Goal: Navigation & Orientation: Find specific page/section

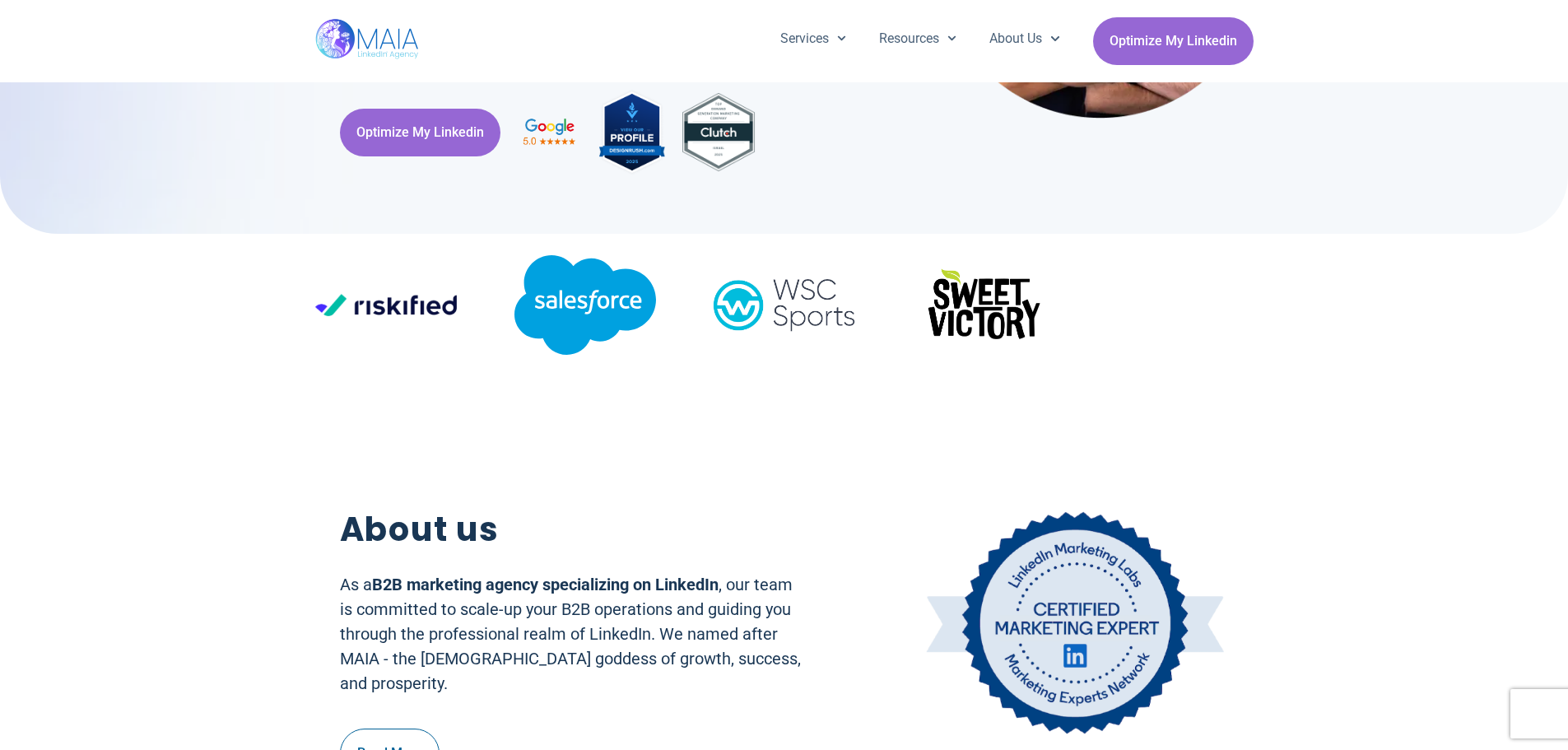
scroll to position [330, 0]
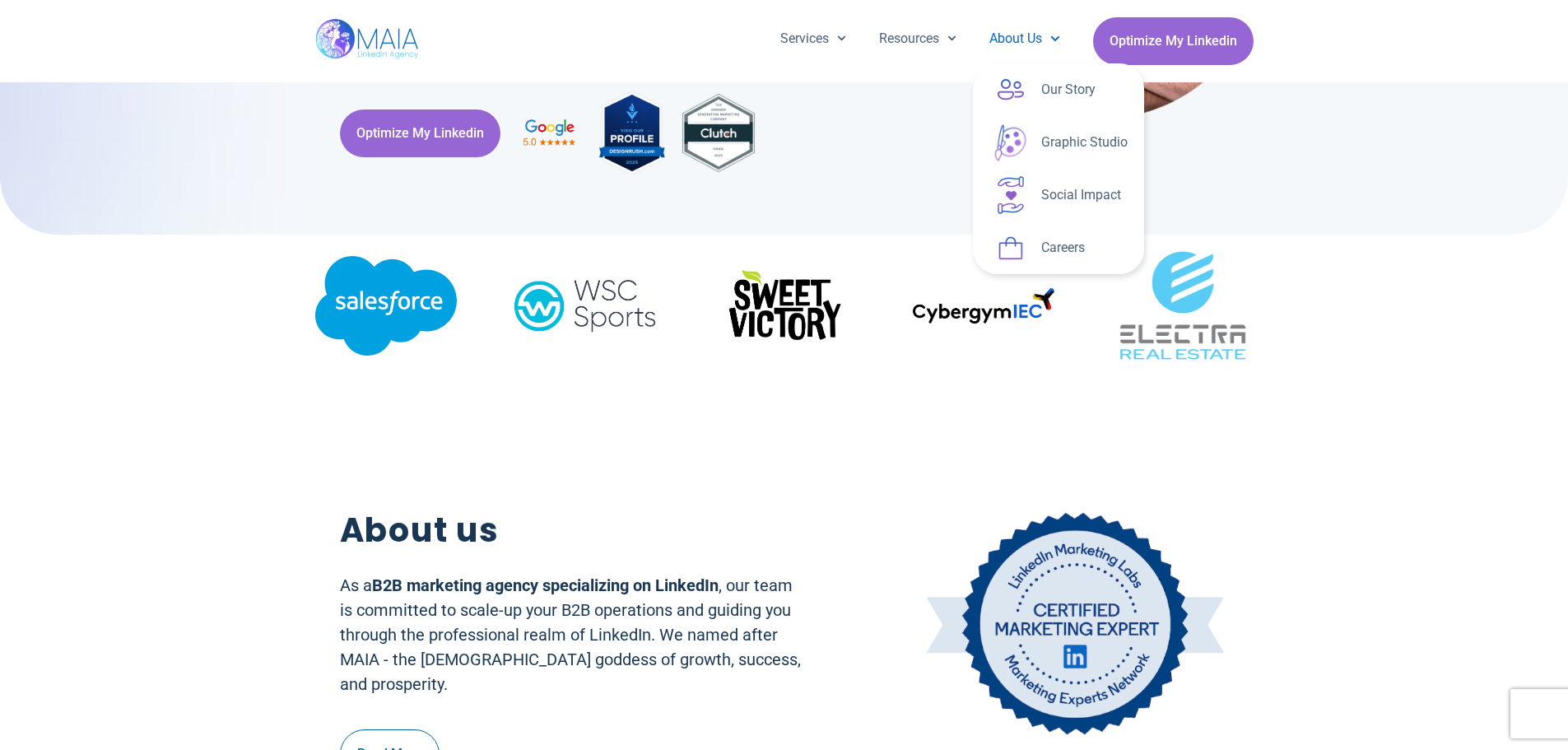
click at [1042, 34] on span "Menu" at bounding box center [1051, 38] width 18 height 26
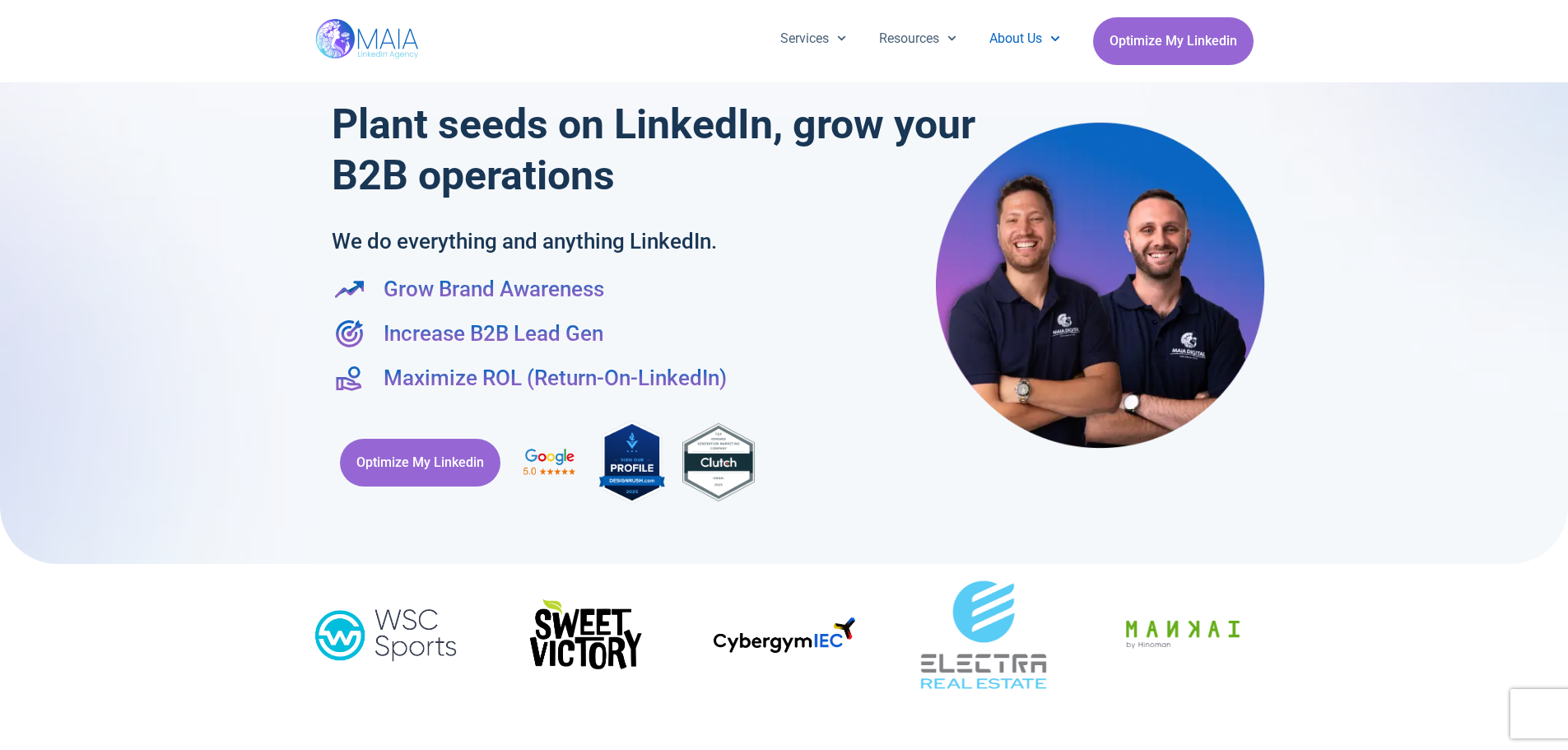
click at [1023, 47] on link "About Us" at bounding box center [1025, 39] width 102 height 42
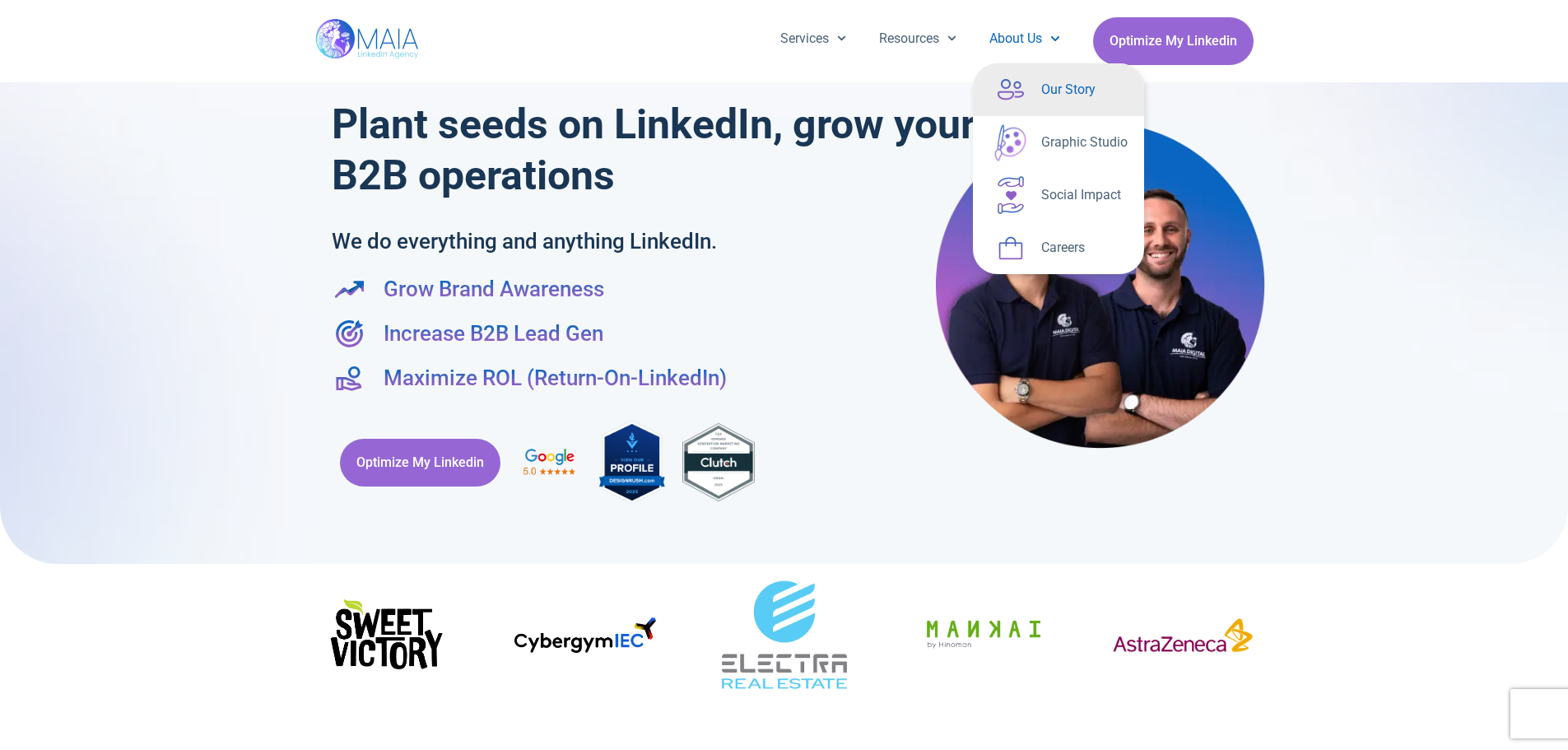
click at [1058, 95] on link "Our Story" at bounding box center [1059, 90] width 171 height 53
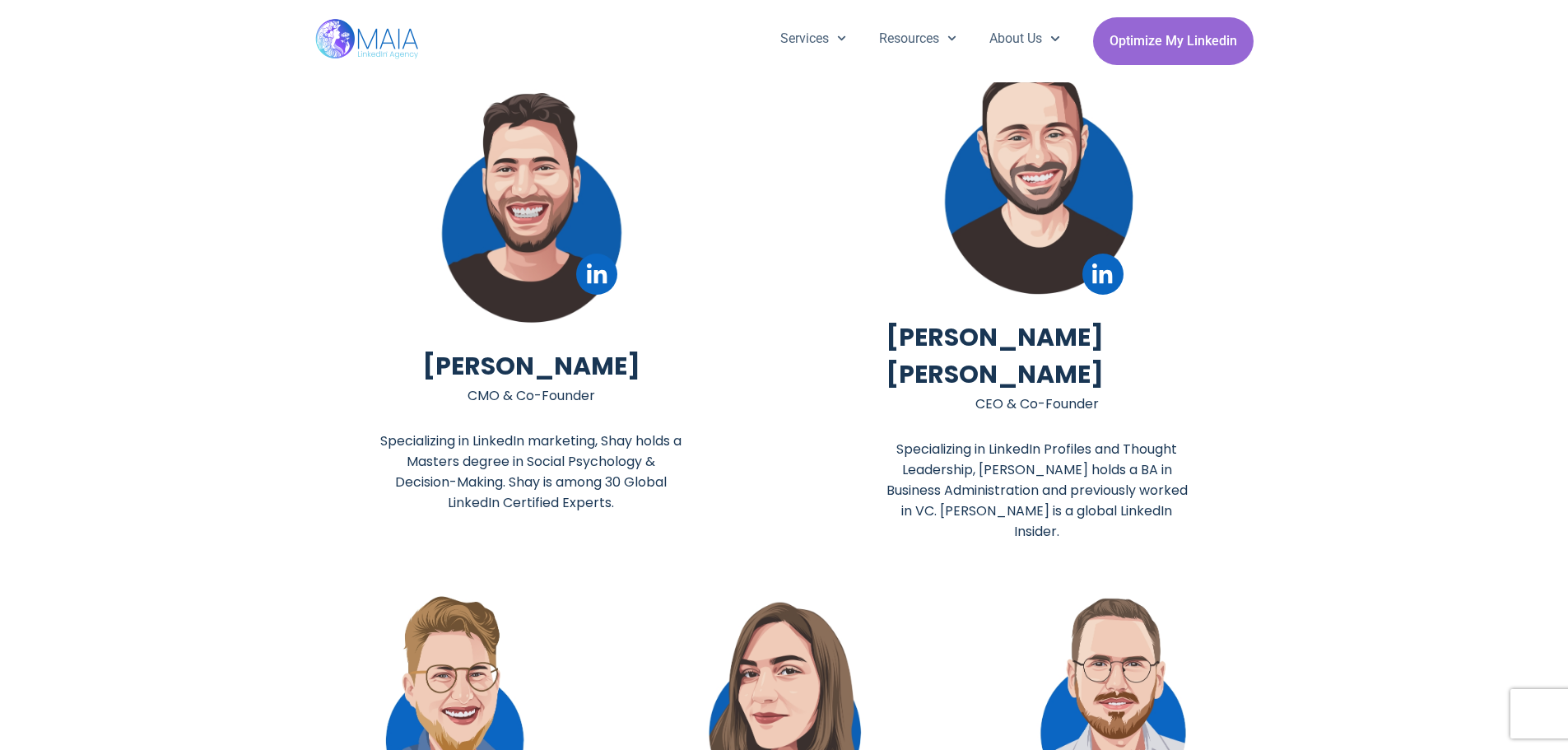
scroll to position [3375, 0]
